Goal: Navigation & Orientation: Understand site structure

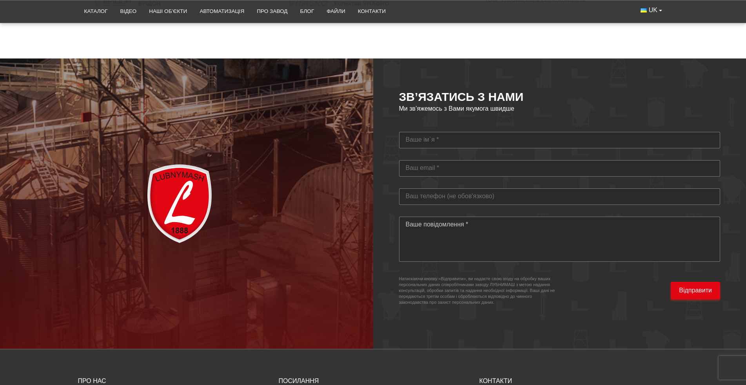
scroll to position [2309, 0]
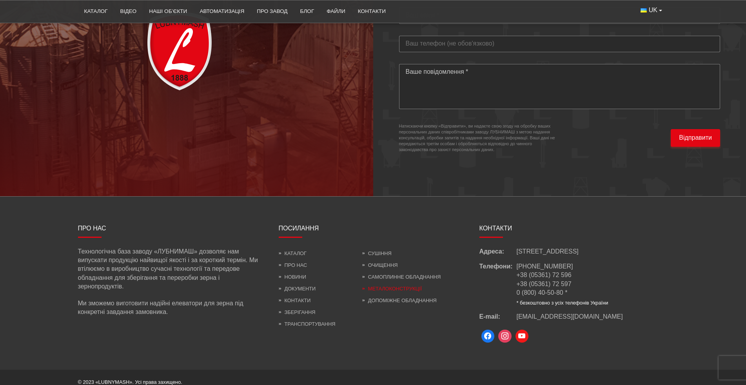
click at [380, 285] on link "Металоконструкції" at bounding box center [392, 288] width 60 height 6
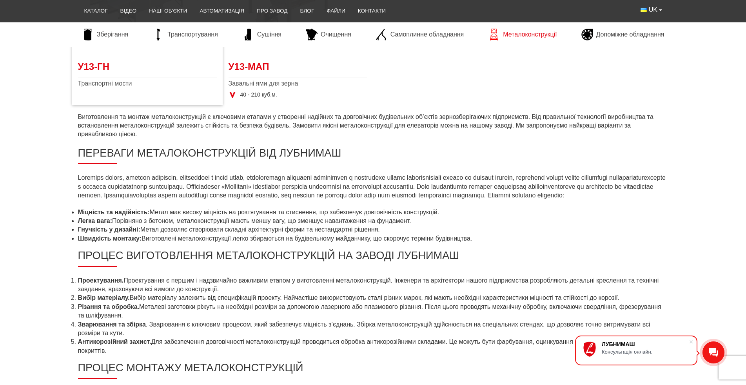
scroll to position [549, 0]
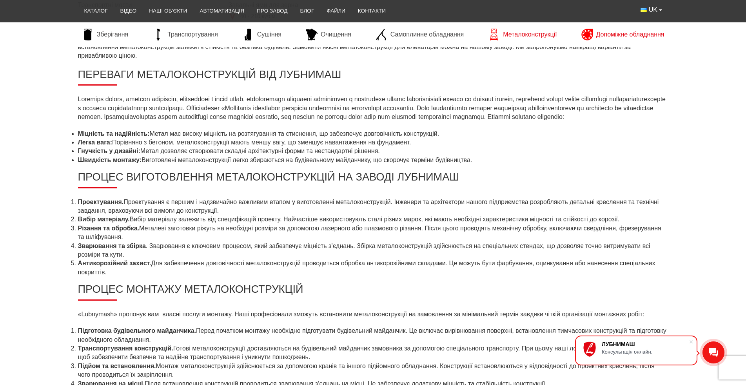
click at [620, 29] on link "Допоміжне обладнання" at bounding box center [623, 35] width 91 height 12
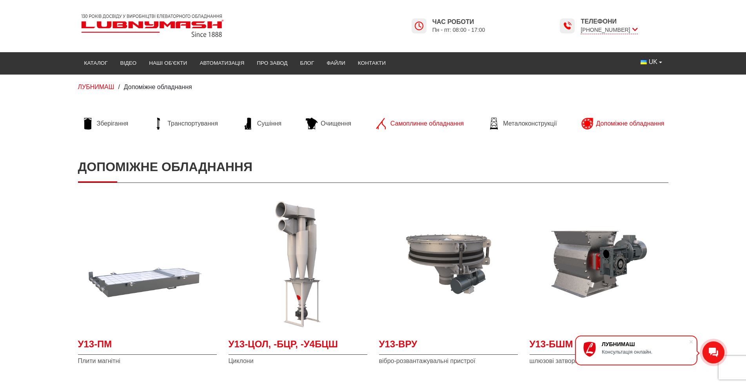
drag, startPoint x: 407, startPoint y: 140, endPoint x: 417, endPoint y: 129, distance: 14.4
click at [420, 124] on span "Самоплинне обладнання" at bounding box center [427, 123] width 73 height 9
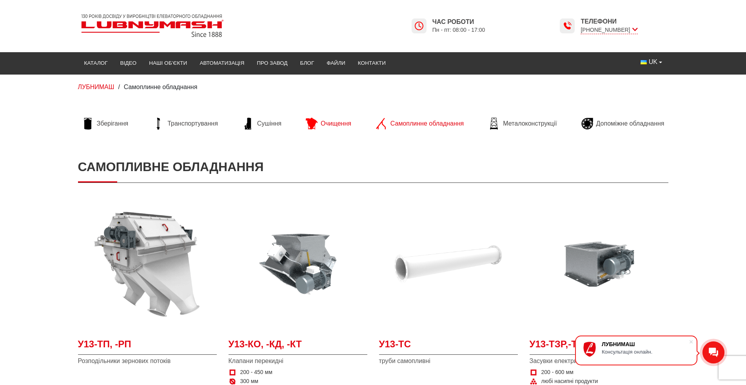
click at [332, 120] on span "Очищення" at bounding box center [336, 123] width 31 height 9
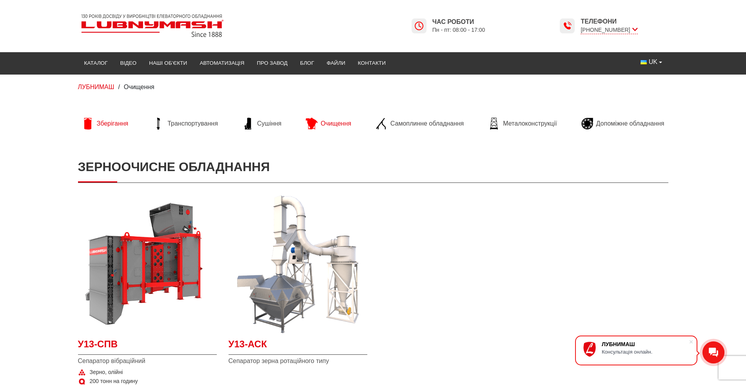
click at [118, 125] on span "Зберігання" at bounding box center [113, 123] width 32 height 9
